Goal: Information Seeking & Learning: Learn about a topic

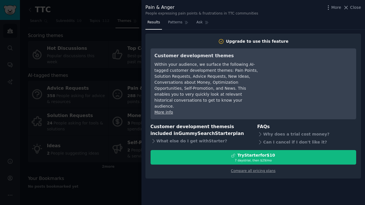
click at [34, 70] on div at bounding box center [182, 102] width 365 height 205
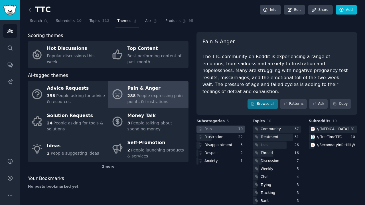
click at [223, 126] on div at bounding box center [220, 129] width 48 height 7
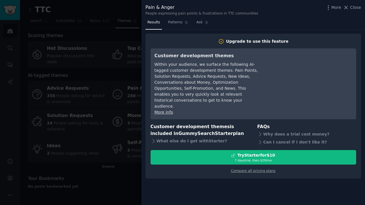
click at [100, 27] on div at bounding box center [182, 102] width 365 height 205
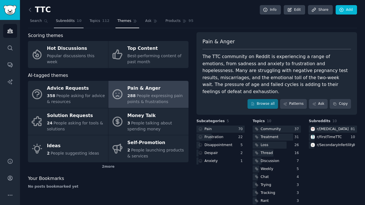
click at [64, 21] on span "Subreddits" at bounding box center [65, 21] width 19 height 5
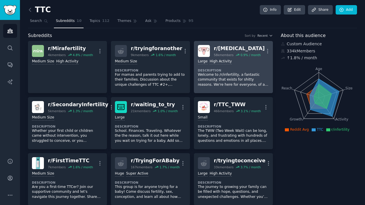
click at [227, 49] on div "r/ [MEDICAL_DATA]" at bounding box center [239, 48] width 51 height 7
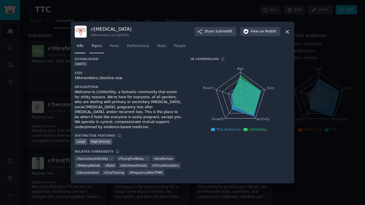
click at [99, 49] on span "Topics" at bounding box center [96, 46] width 11 height 5
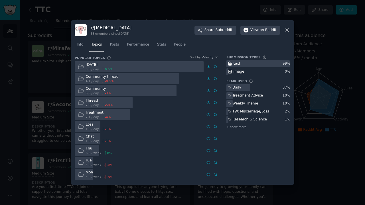
click at [108, 64] on div "[DATE]" at bounding box center [99, 64] width 27 height 5
click at [105, 67] on span "0.6 %" at bounding box center [109, 69] width 8 height 4
click at [111, 44] on span "Posts" at bounding box center [114, 44] width 9 height 5
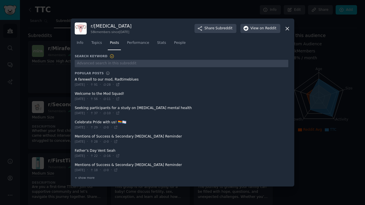
click at [120, 84] on icon at bounding box center [118, 85] width 4 height 4
